Goal: Navigation & Orientation: Find specific page/section

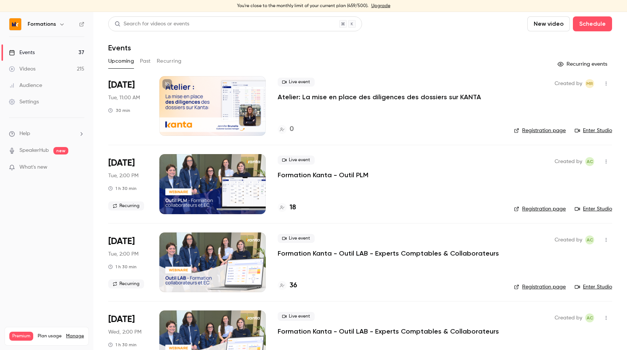
click at [46, 51] on link "Events 37" at bounding box center [46, 52] width 93 height 16
click at [50, 19] on div "Formations" at bounding box center [46, 24] width 75 height 13
click at [58, 25] on button "button" at bounding box center [62, 24] width 9 height 9
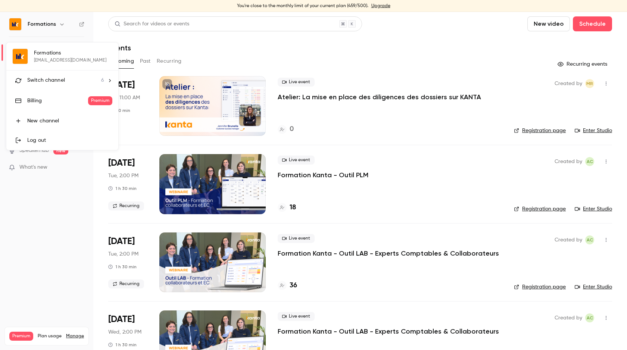
click at [71, 81] on div "Switch channel 6" at bounding box center [65, 81] width 77 height 8
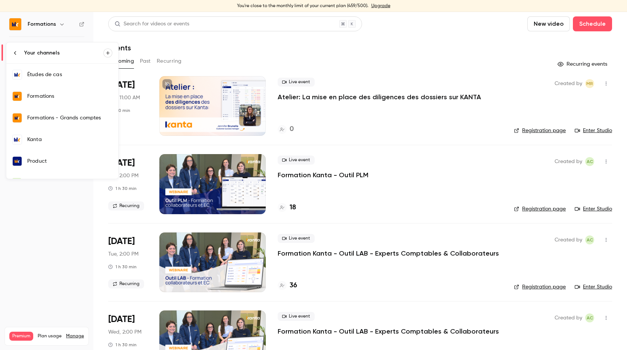
click at [71, 145] on link "Kanta" at bounding box center [62, 140] width 112 height 22
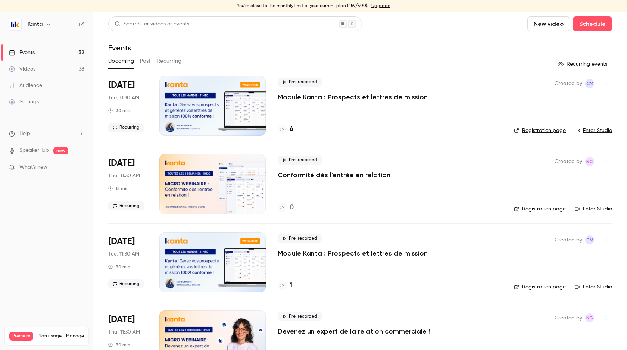
click at [596, 131] on link "Enter Studio" at bounding box center [593, 130] width 37 height 7
